Goal: Find specific page/section: Find specific page/section

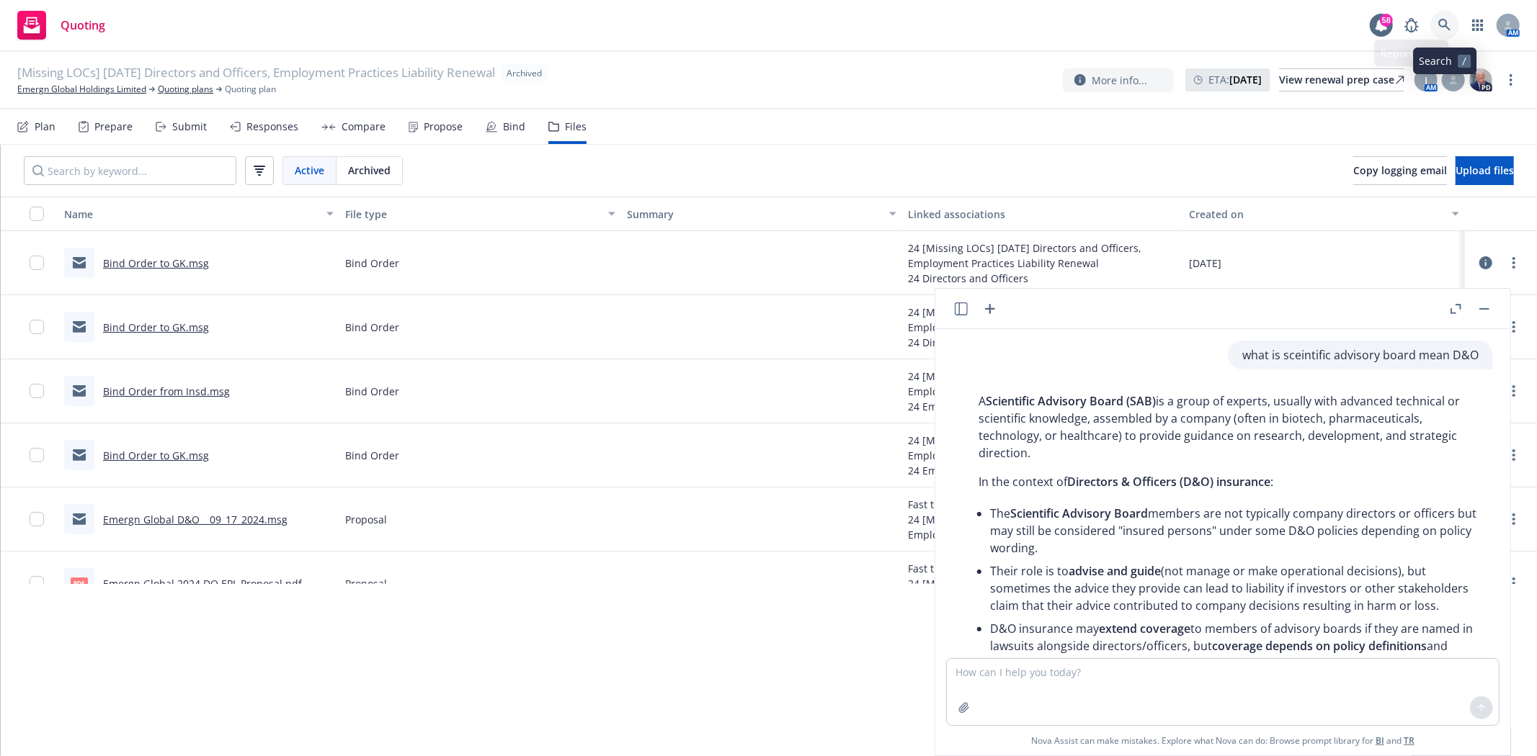
click at [1445, 14] on link at bounding box center [1444, 25] width 29 height 29
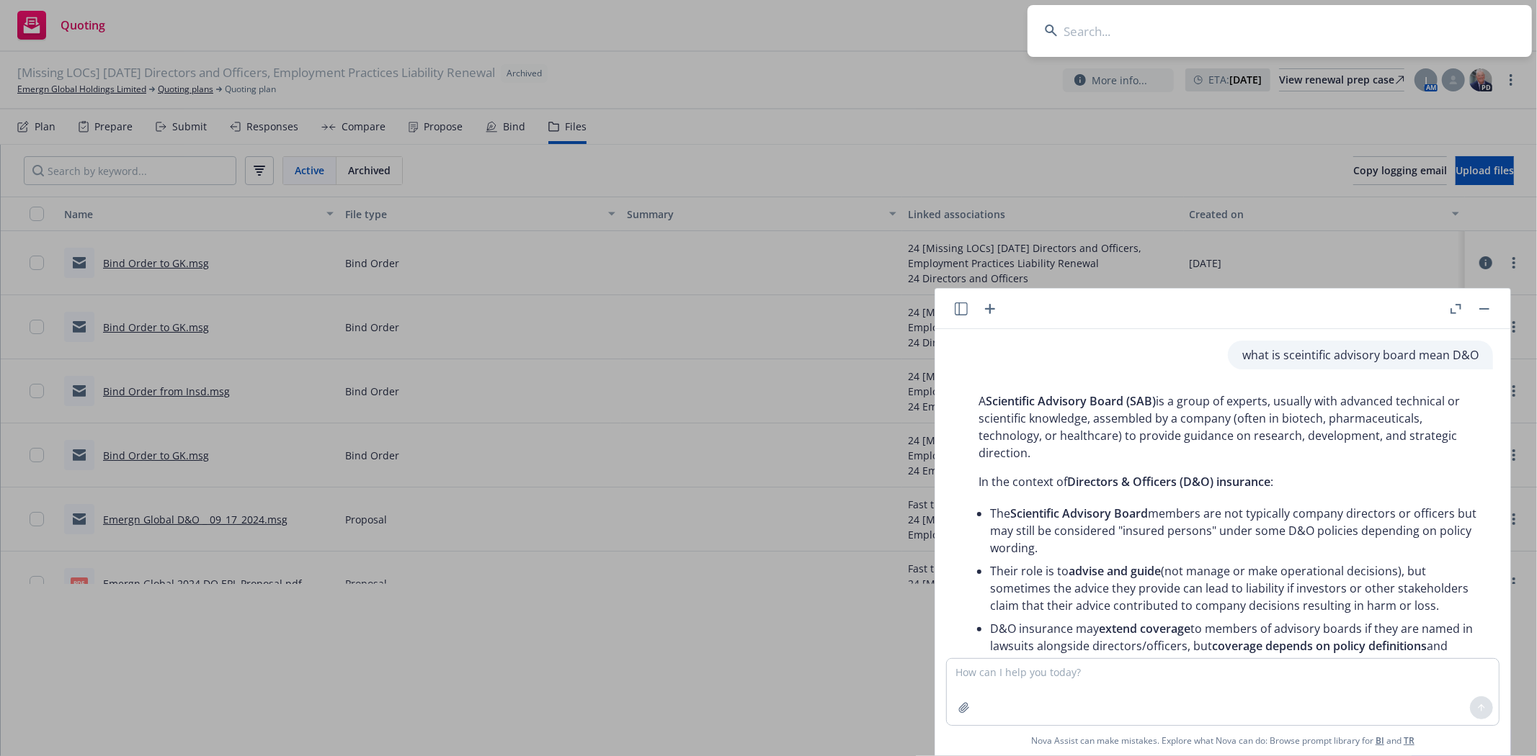
click at [1205, 320] on header at bounding box center [1222, 309] width 575 height 40
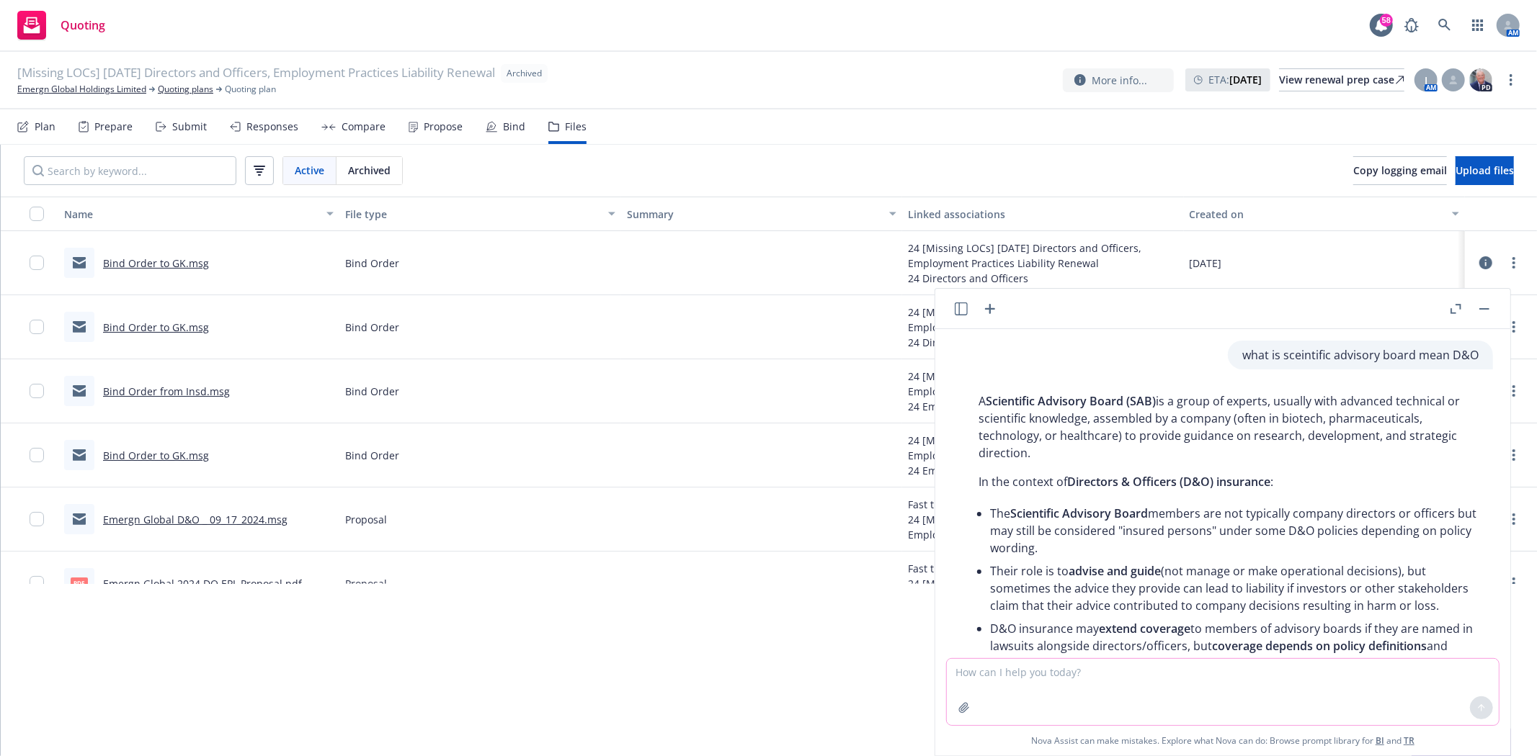
click at [1133, 672] on textarea at bounding box center [1223, 692] width 552 height 66
click at [1493, 305] on div at bounding box center [1470, 308] width 46 height 17
click at [1449, 23] on icon at bounding box center [1444, 25] width 13 height 13
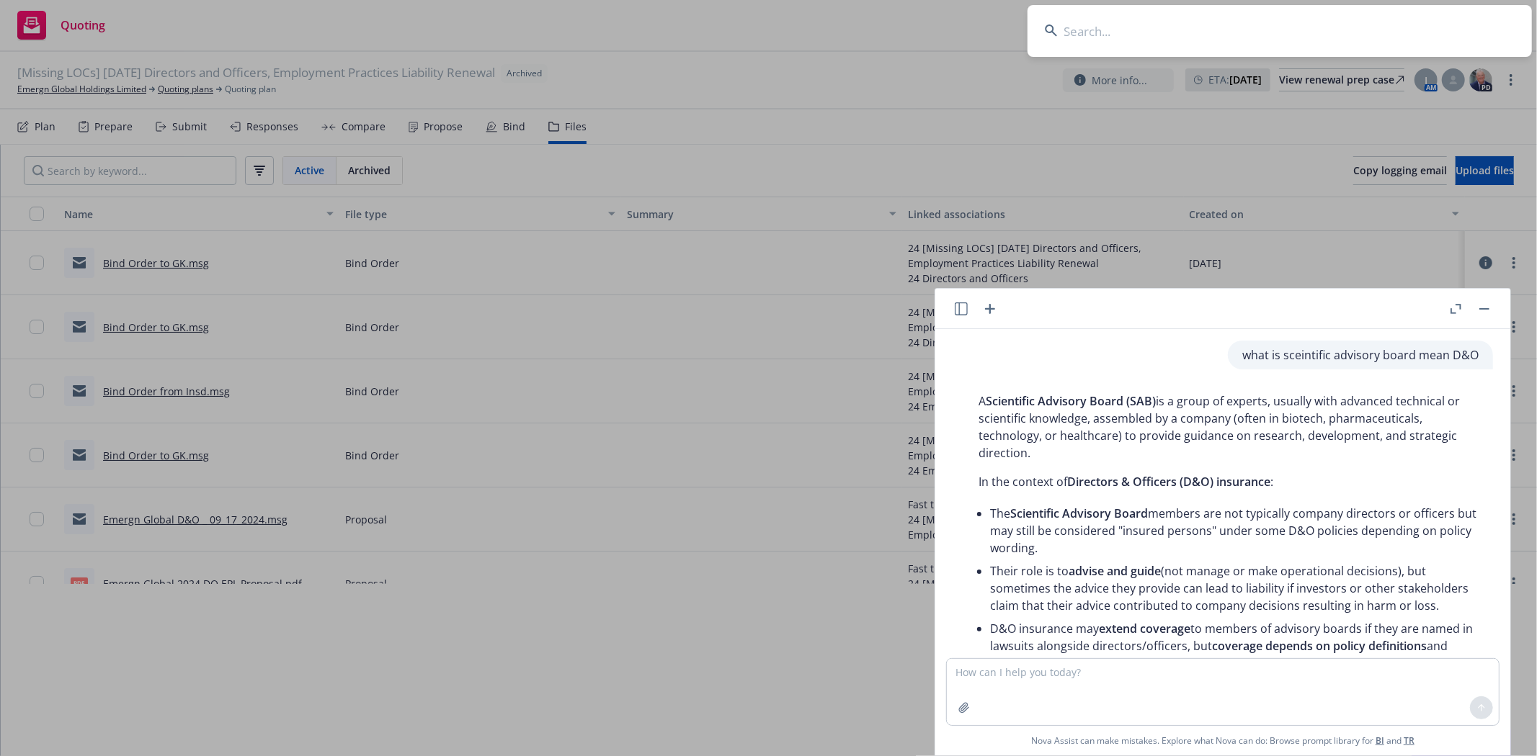
click at [1141, 27] on input at bounding box center [1279, 31] width 504 height 52
type input "anterior"
